Goal: Check status: Check status

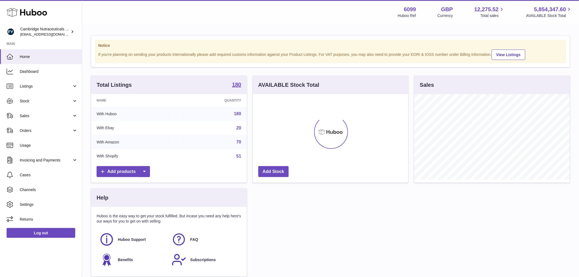
scroll to position [273571, 273501]
click at [48, 105] on link "Stock" at bounding box center [41, 101] width 82 height 15
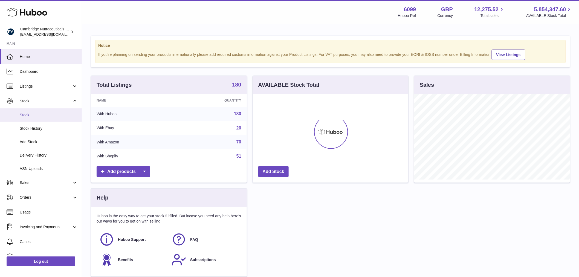
click at [47, 113] on span "Stock" at bounding box center [49, 114] width 58 height 5
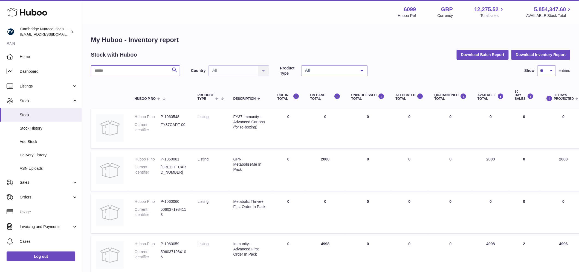
click at [148, 73] on input "text" at bounding box center [135, 70] width 89 height 11
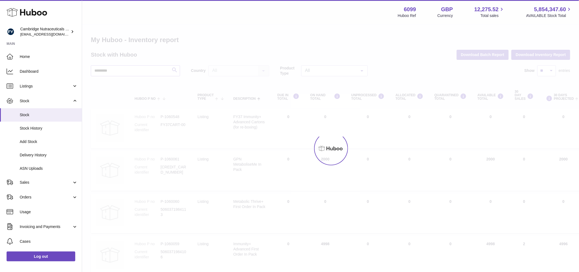
type input "*********"
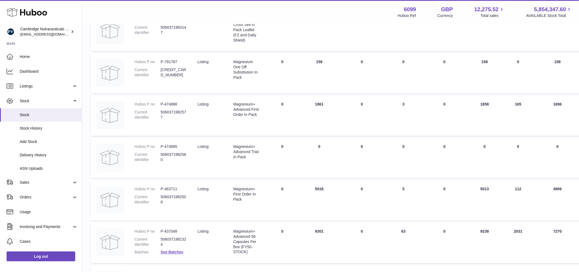
scroll to position [263, 0]
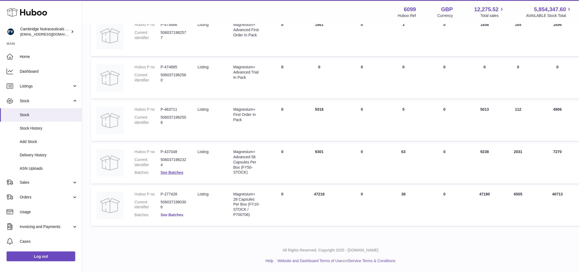
click at [177, 217] on link "See Batches" at bounding box center [172, 215] width 23 height 4
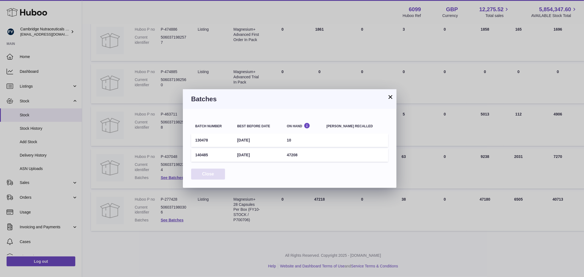
click at [212, 176] on button "Close" at bounding box center [208, 174] width 34 height 11
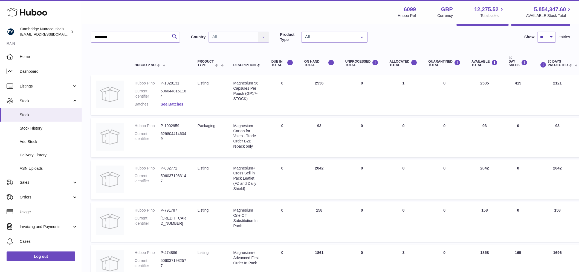
scroll to position [0, 0]
